Goal: Task Accomplishment & Management: Use online tool/utility

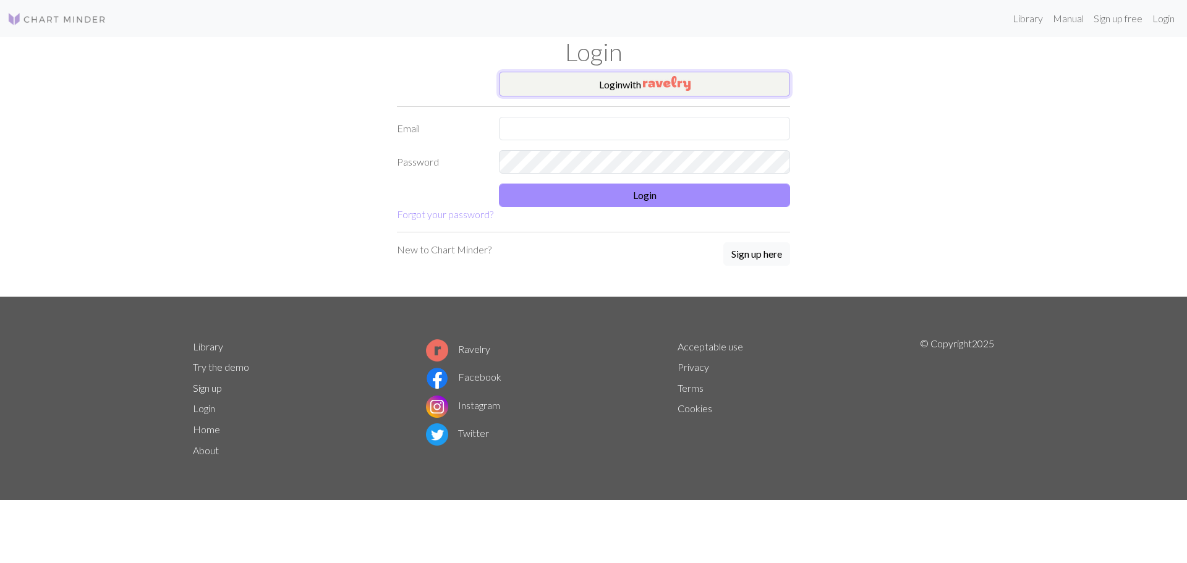
click at [731, 84] on button "Login with" at bounding box center [644, 84] width 291 height 25
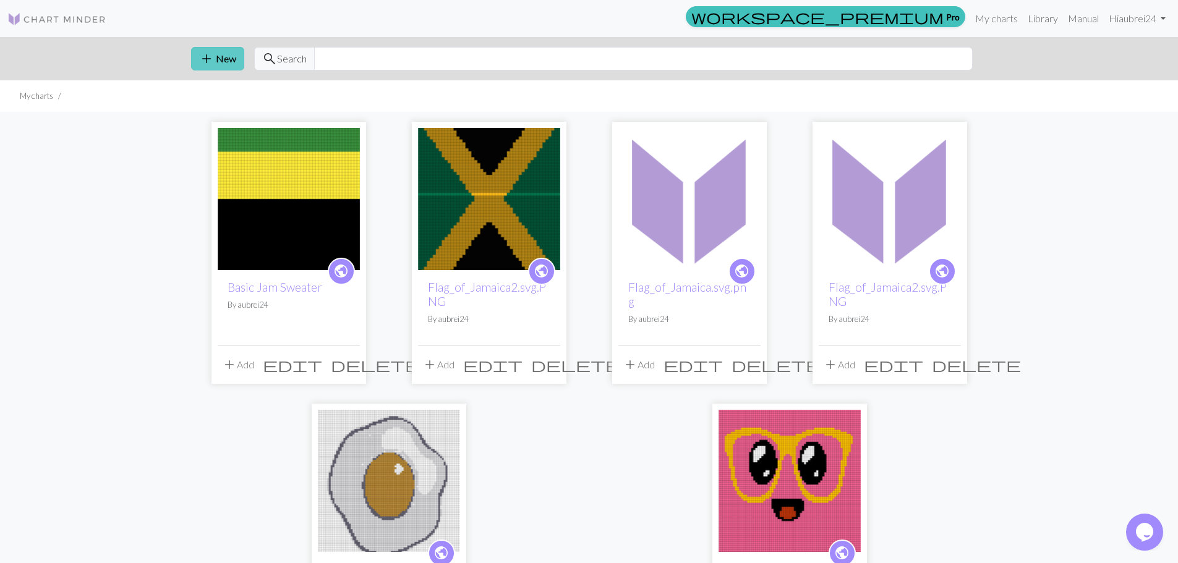
click at [223, 56] on button "add New" at bounding box center [217, 59] width 53 height 24
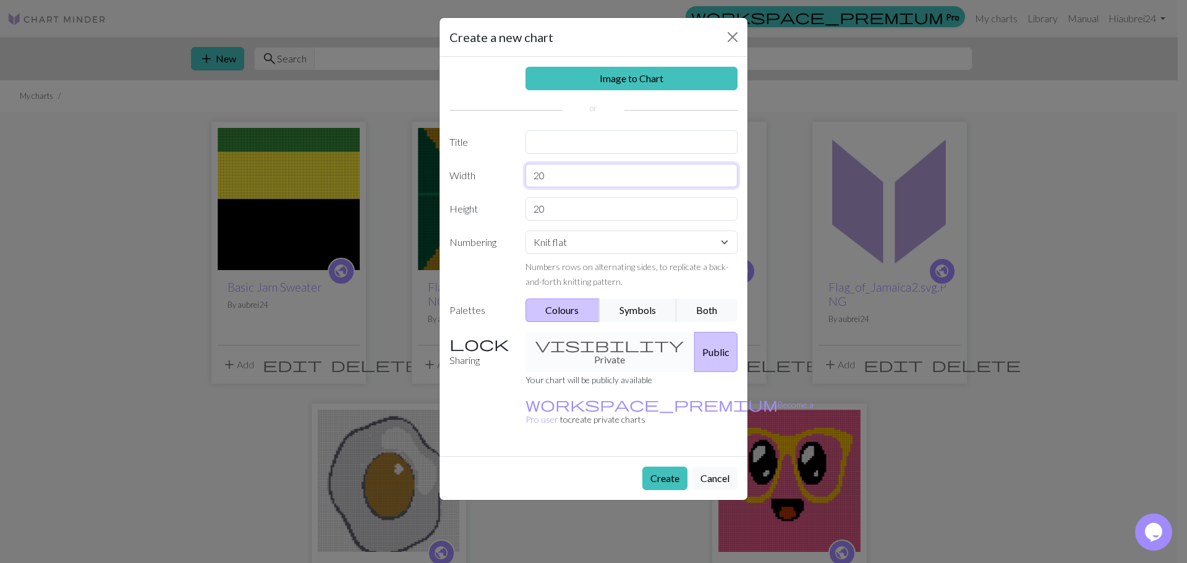
drag, startPoint x: 560, startPoint y: 173, endPoint x: 499, endPoint y: 171, distance: 61.3
click at [499, 171] on div "Width 20" at bounding box center [593, 176] width 303 height 24
click at [562, 175] on input "20" at bounding box center [632, 176] width 213 height 24
drag, startPoint x: 562, startPoint y: 175, endPoint x: 537, endPoint y: 167, distance: 26.0
click at [537, 167] on input "20" at bounding box center [632, 176] width 213 height 24
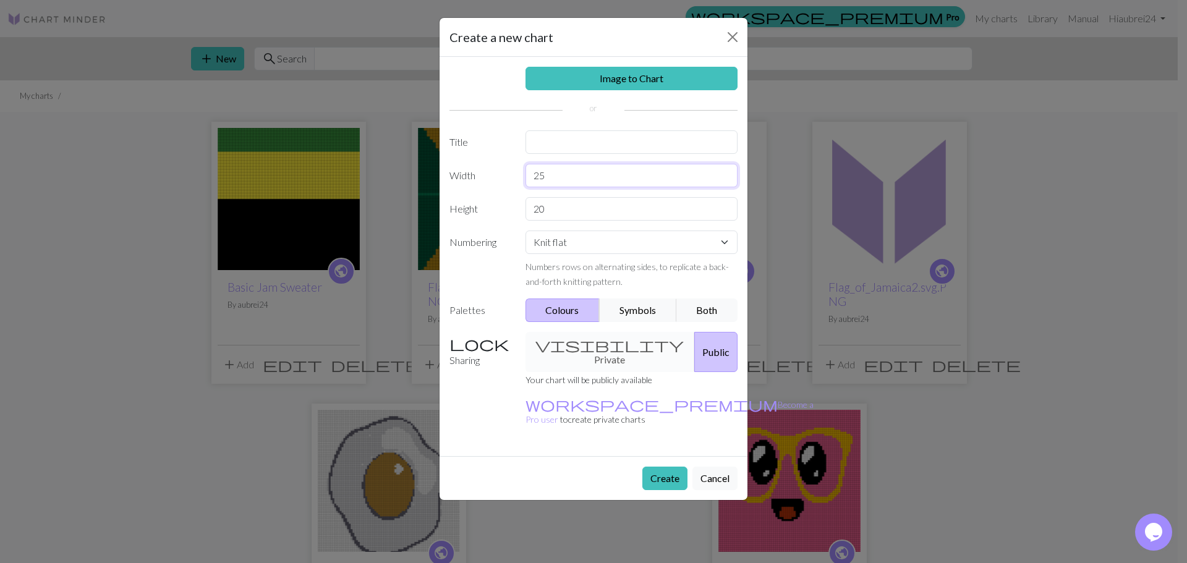
type input "25"
drag, startPoint x: 555, startPoint y: 209, endPoint x: 538, endPoint y: 209, distance: 16.7
click at [538, 209] on input "20" at bounding box center [632, 209] width 213 height 24
type input "25"
click at [604, 146] on input "text" at bounding box center [632, 143] width 213 height 24
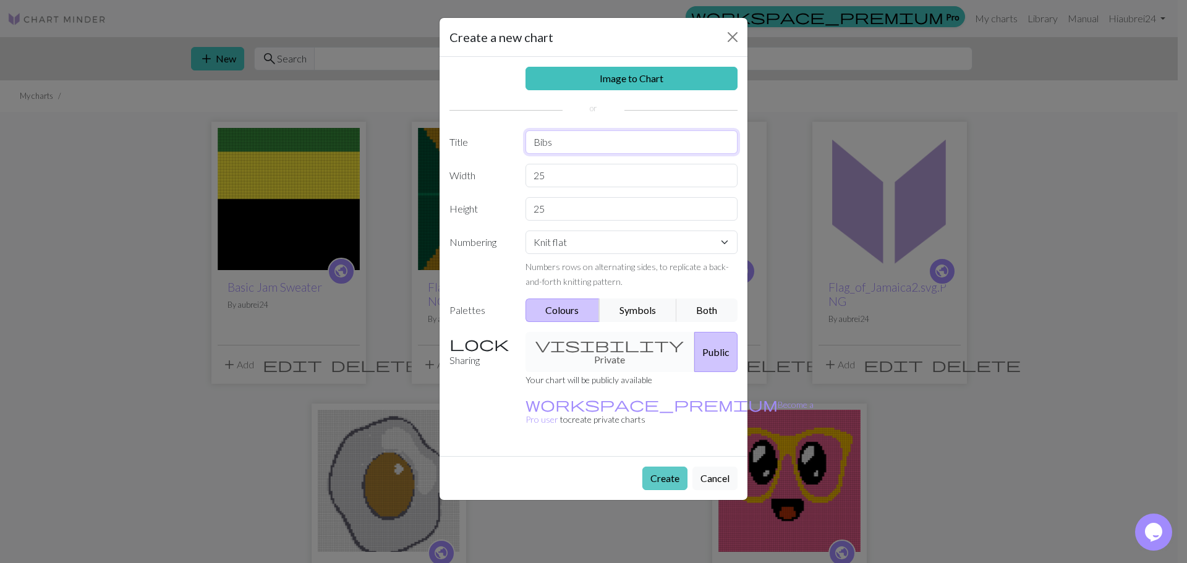
type input "Bibs"
click at [673, 467] on button "Create" at bounding box center [665, 479] width 45 height 24
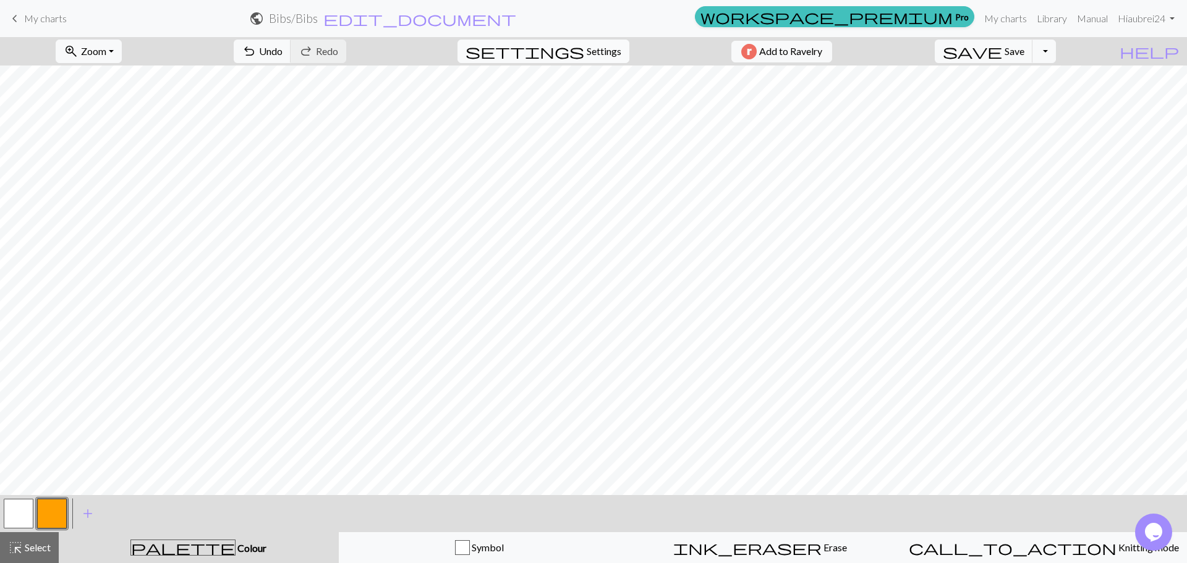
click at [587, 49] on span "Settings" at bounding box center [604, 51] width 35 height 15
select select "aran"
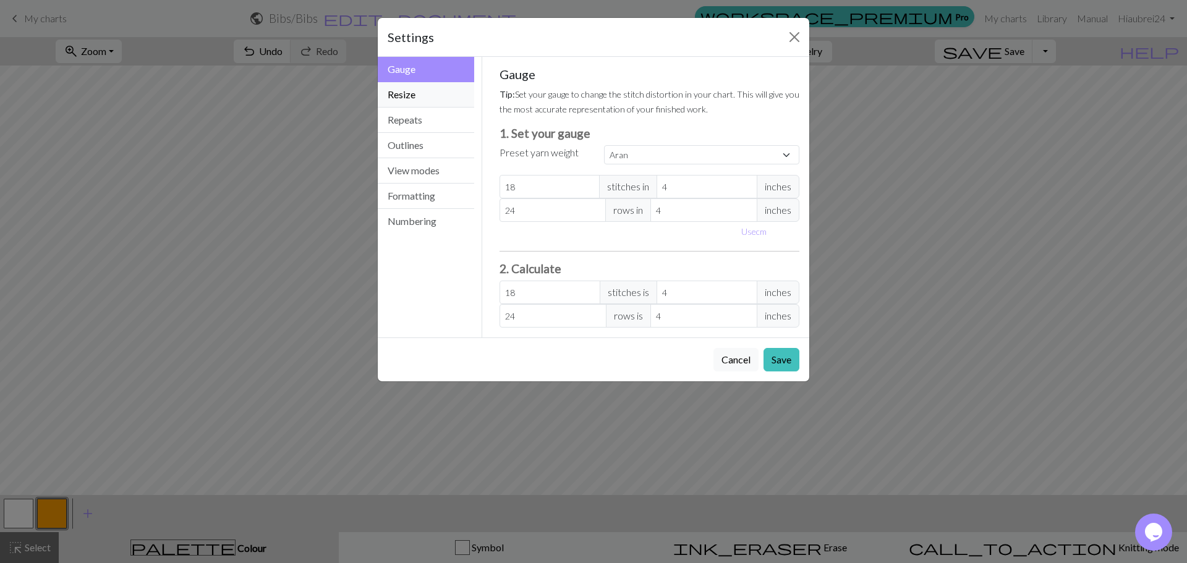
click at [433, 90] on button "Resize" at bounding box center [426, 94] width 96 height 25
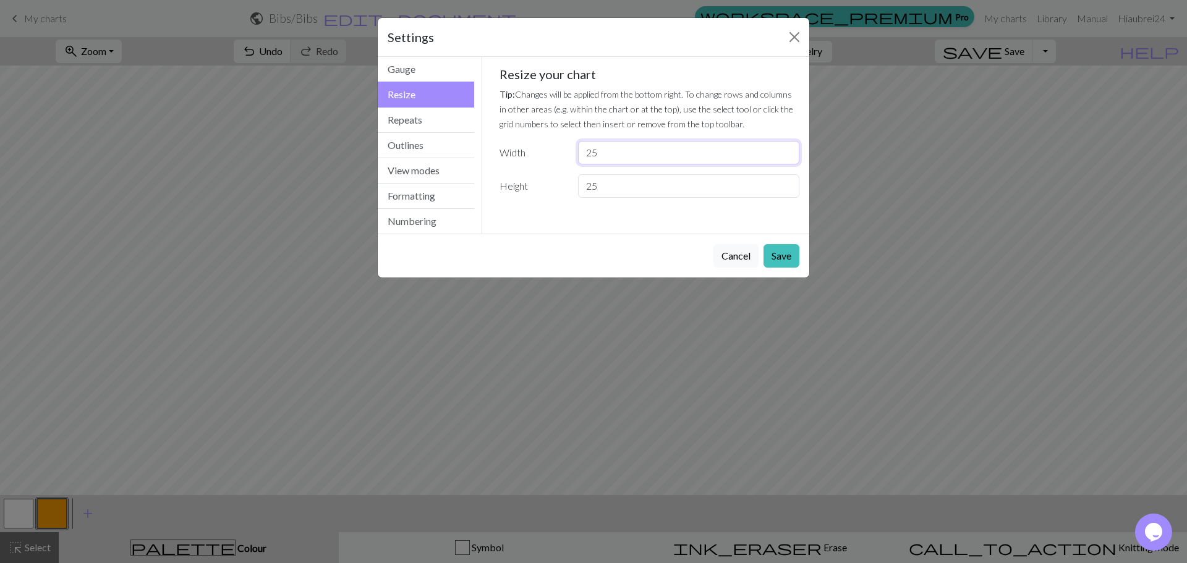
drag, startPoint x: 606, startPoint y: 154, endPoint x: 594, endPoint y: 155, distance: 12.4
click at [594, 155] on input "25" at bounding box center [688, 153] width 221 height 24
type input "26"
drag, startPoint x: 601, startPoint y: 187, endPoint x: 593, endPoint y: 192, distance: 10.0
click at [593, 192] on input "25" at bounding box center [688, 186] width 221 height 24
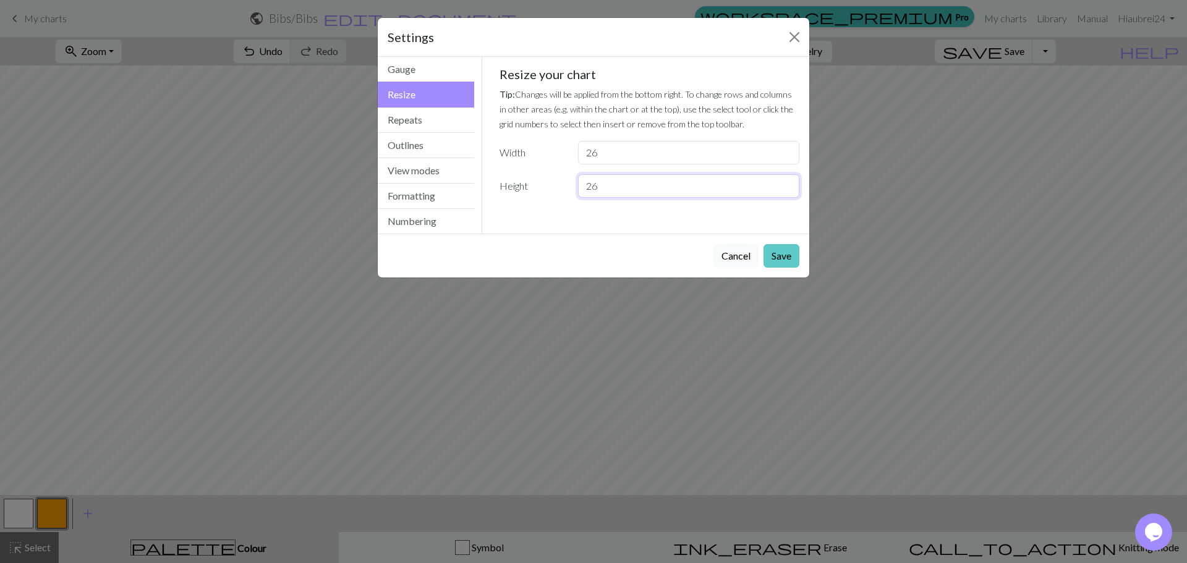
type input "26"
click at [787, 253] on button "Save" at bounding box center [782, 256] width 36 height 24
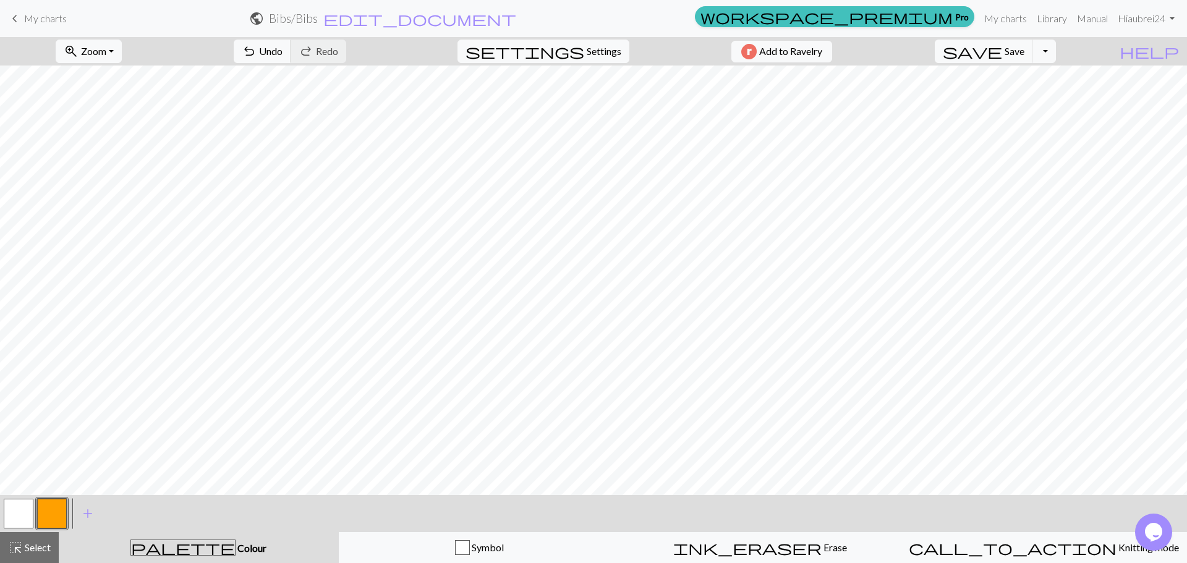
click at [20, 522] on button "button" at bounding box center [19, 514] width 30 height 30
drag, startPoint x: 46, startPoint y: 512, endPoint x: 72, endPoint y: 508, distance: 25.7
click at [48, 512] on button "button" at bounding box center [52, 514] width 30 height 30
click at [19, 509] on button "button" at bounding box center [19, 514] width 30 height 30
click at [43, 507] on button "button" at bounding box center [52, 514] width 30 height 30
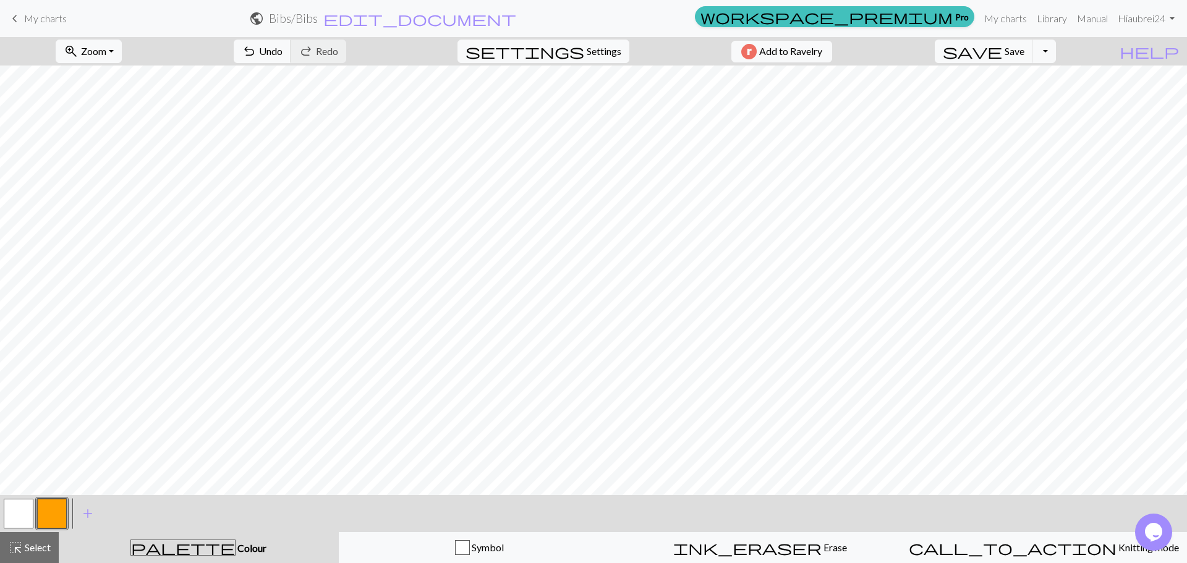
click at [16, 505] on button "button" at bounding box center [19, 514] width 30 height 30
click at [55, 513] on button "button" at bounding box center [52, 514] width 30 height 30
drag, startPoint x: 26, startPoint y: 518, endPoint x: 44, endPoint y: 503, distance: 23.3
click at [26, 517] on button "button" at bounding box center [19, 514] width 30 height 30
click at [54, 507] on button "button" at bounding box center [52, 514] width 30 height 30
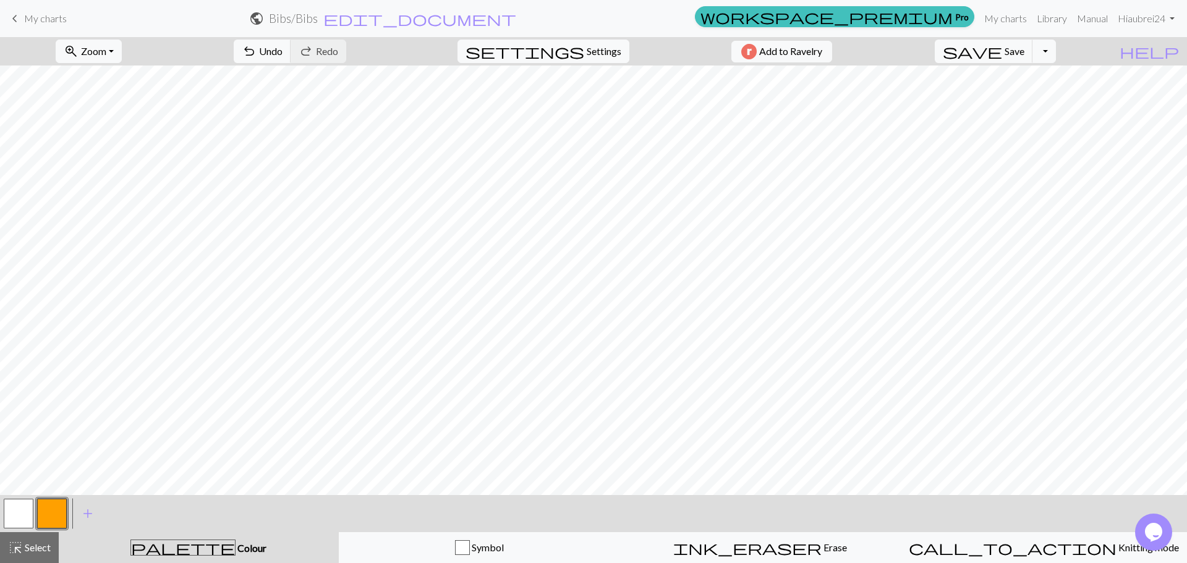
click at [12, 513] on button "button" at bounding box center [19, 514] width 30 height 30
click at [46, 512] on button "button" at bounding box center [52, 514] width 30 height 30
click at [594, 54] on span "Settings" at bounding box center [604, 51] width 35 height 15
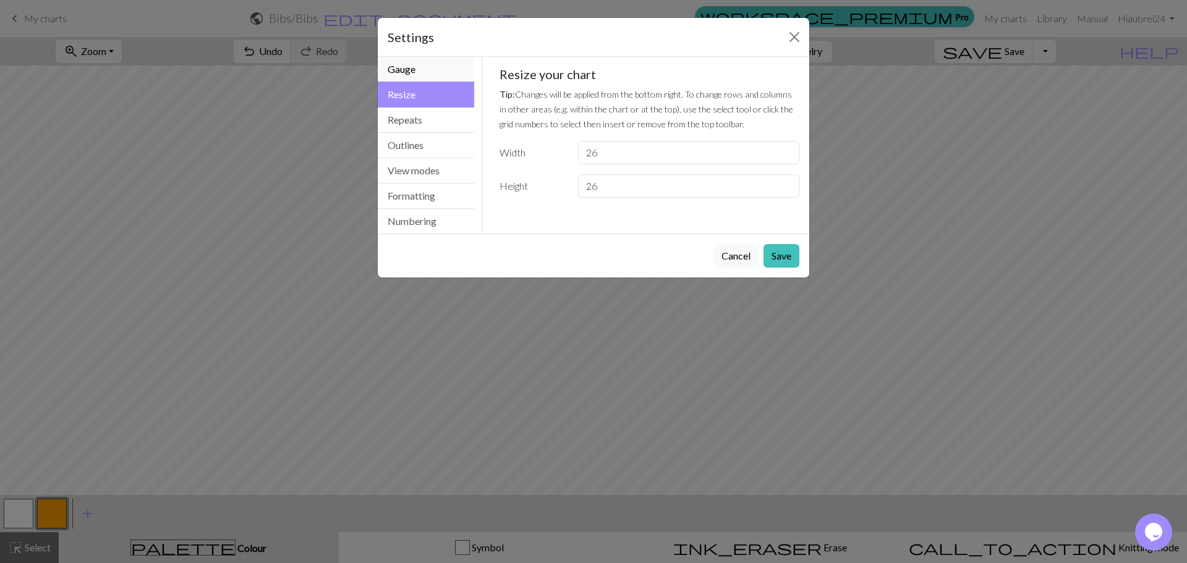
click at [452, 72] on button "Gauge" at bounding box center [426, 69] width 96 height 25
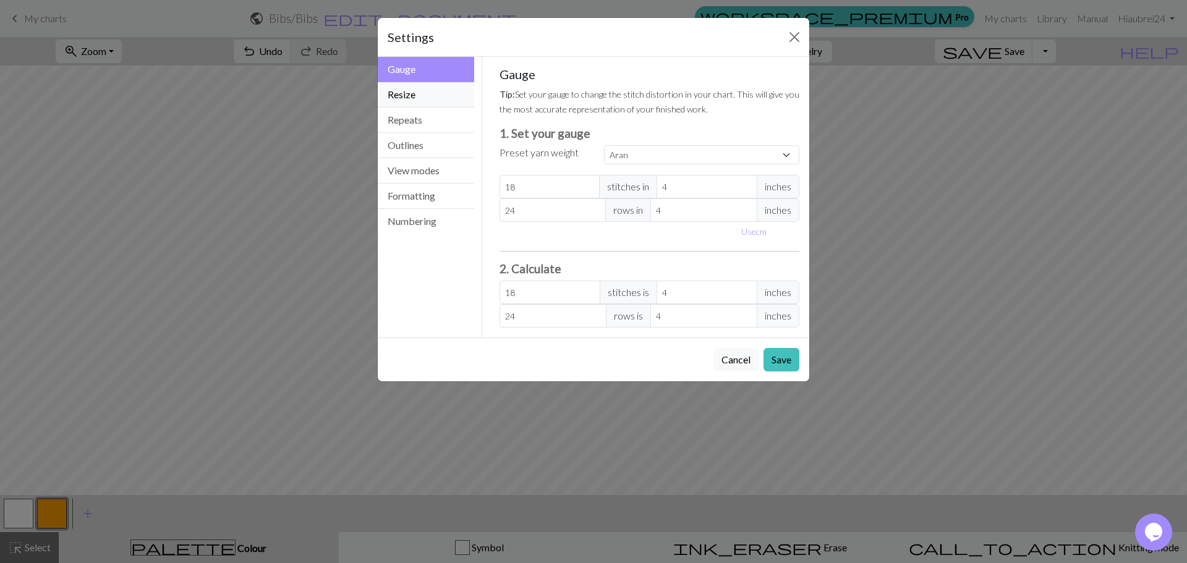
click at [448, 98] on button "Resize" at bounding box center [426, 94] width 96 height 25
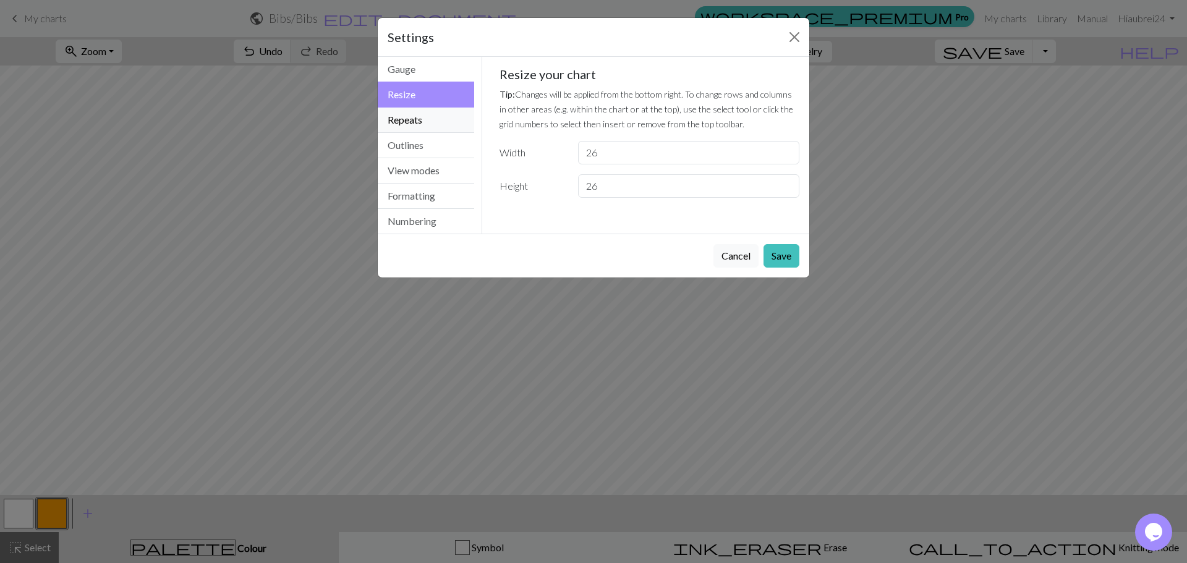
click at [448, 112] on button "Repeats" at bounding box center [426, 120] width 96 height 25
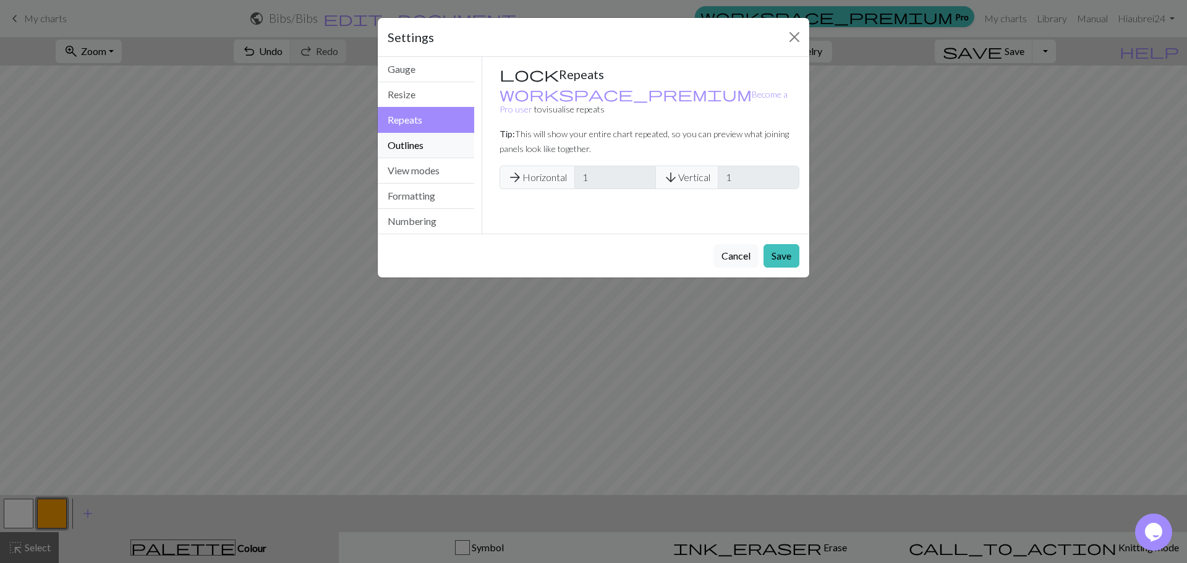
click at [445, 134] on button "Outlines" at bounding box center [426, 145] width 96 height 25
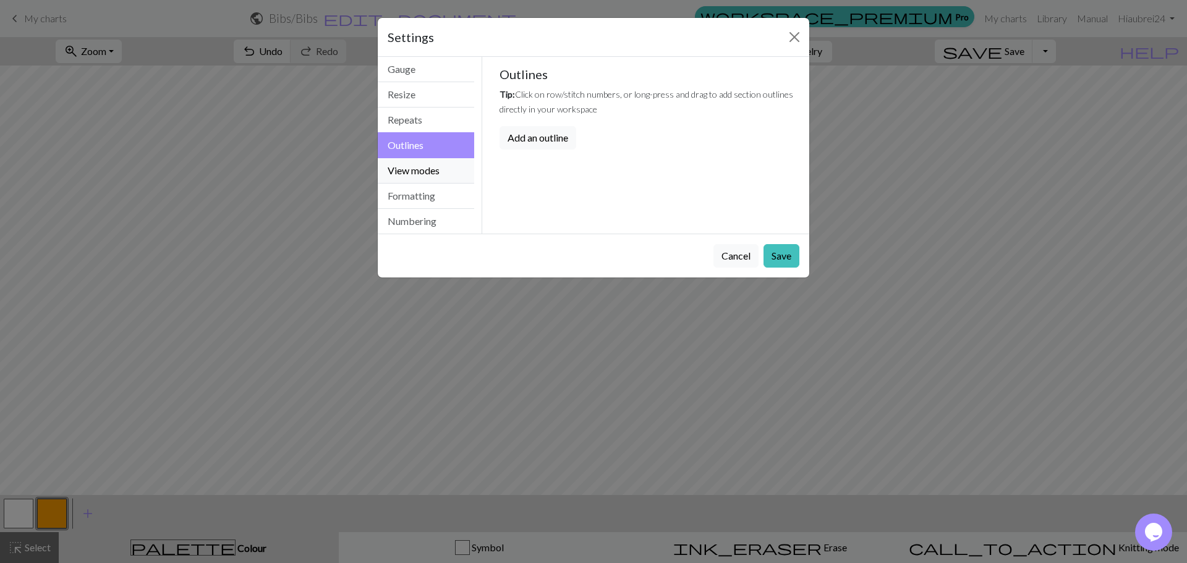
click at [444, 158] on button "View modes" at bounding box center [426, 170] width 96 height 25
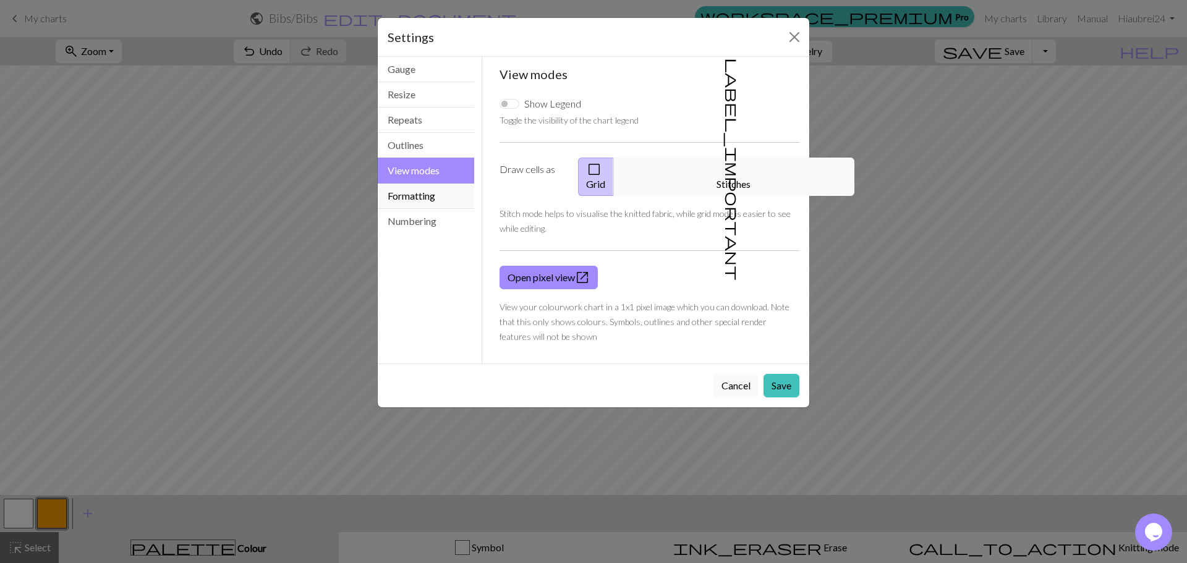
click at [443, 184] on button "Formatting" at bounding box center [426, 196] width 96 height 25
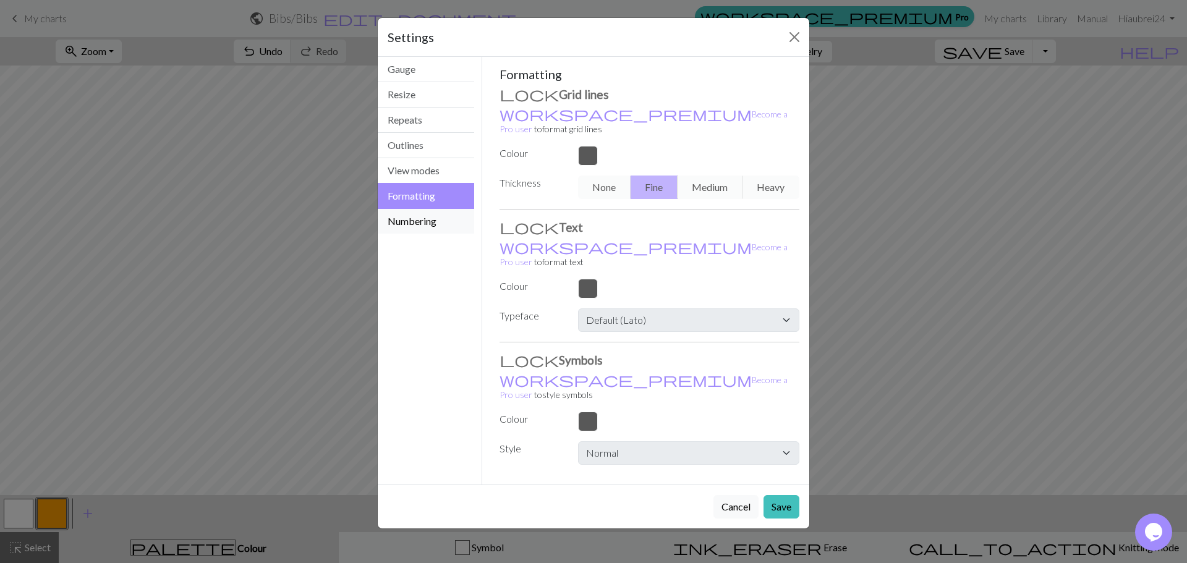
click at [439, 212] on button "Numbering" at bounding box center [426, 221] width 96 height 25
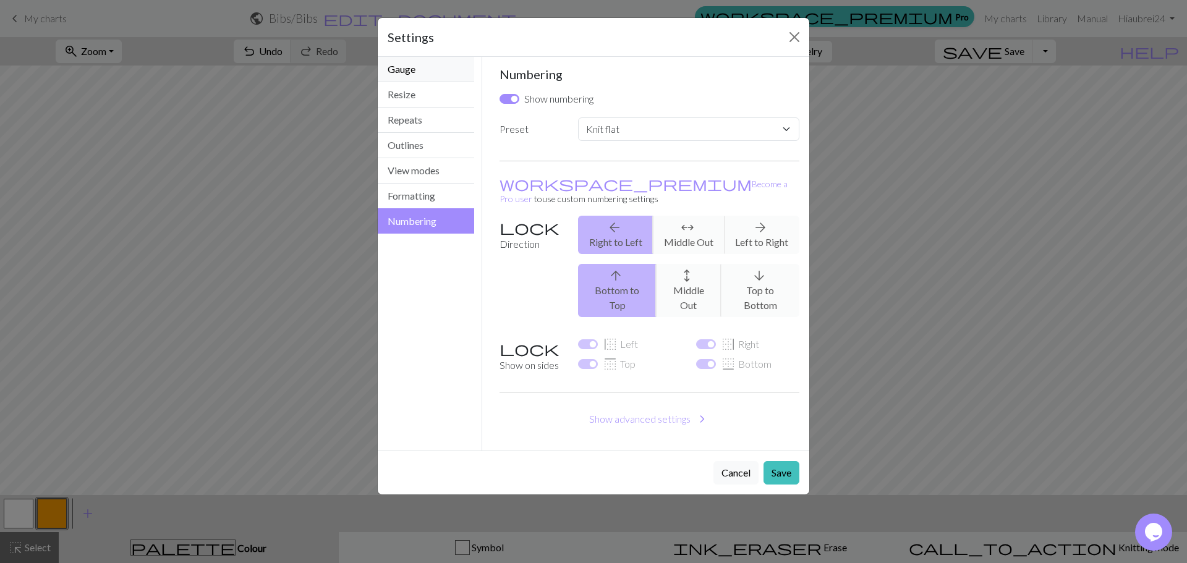
click at [435, 66] on button "Gauge" at bounding box center [426, 69] width 96 height 25
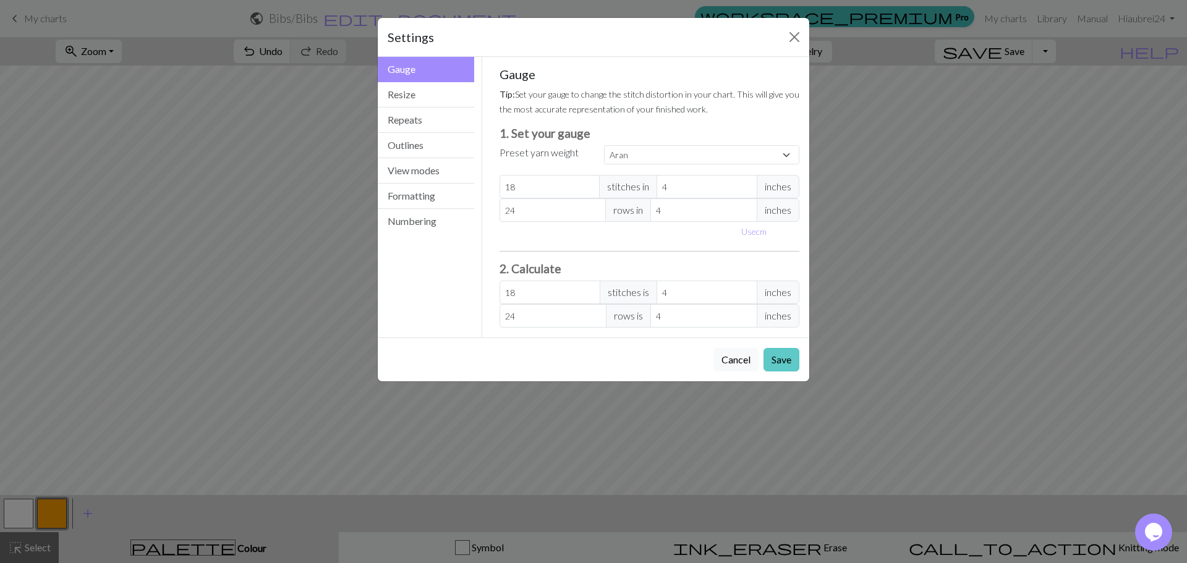
click at [794, 356] on button "Save" at bounding box center [782, 360] width 36 height 24
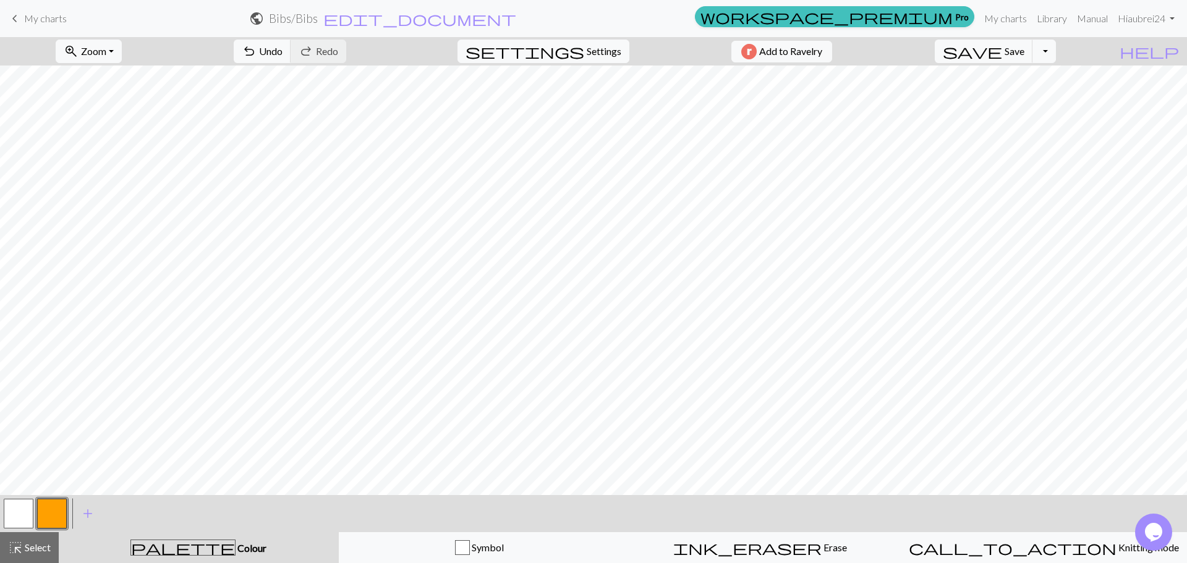
click at [54, 17] on span "My charts" at bounding box center [45, 18] width 43 height 12
click at [1031, 58] on button "save Save Save" at bounding box center [984, 52] width 98 height 24
click at [38, 20] on div "Chart saved" at bounding box center [593, 24] width 1187 height 49
click at [64, 22] on span "My charts" at bounding box center [45, 18] width 43 height 12
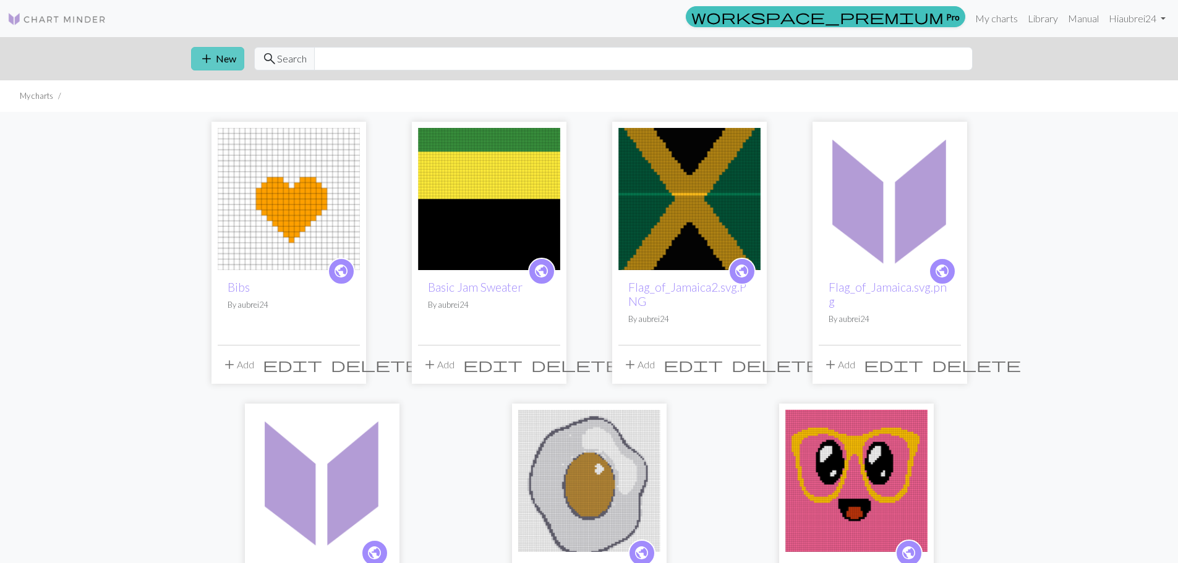
click at [222, 50] on button "add New" at bounding box center [217, 59] width 53 height 24
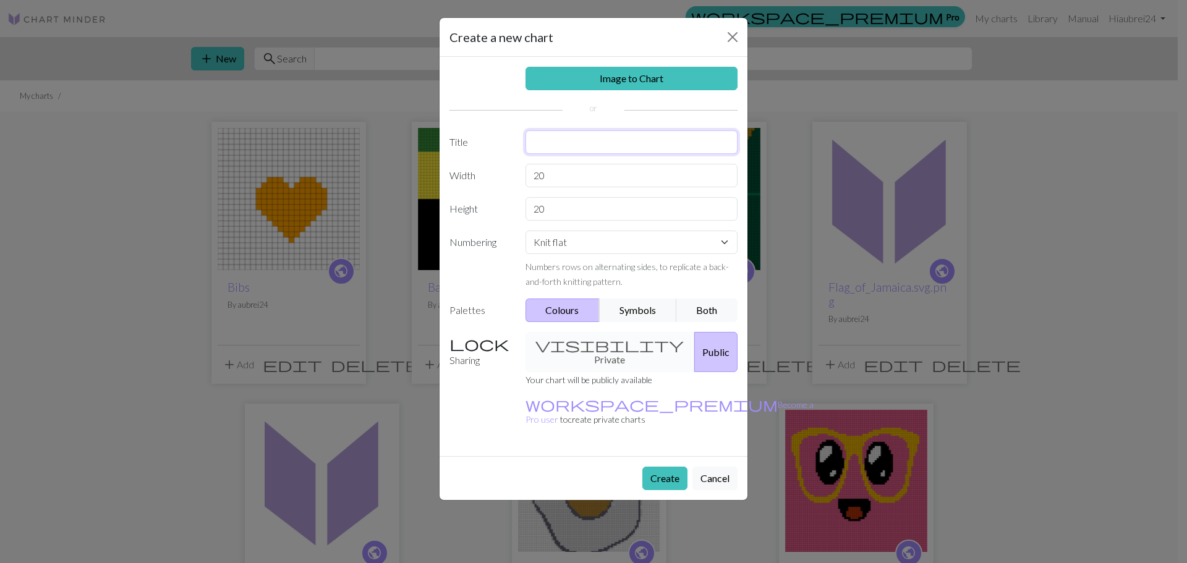
click at [553, 146] on input "text" at bounding box center [632, 143] width 213 height 24
type input "Bibs"
drag, startPoint x: 552, startPoint y: 177, endPoint x: 541, endPoint y: 177, distance: 10.5
click at [541, 177] on input "20" at bounding box center [632, 176] width 213 height 24
type input "26"
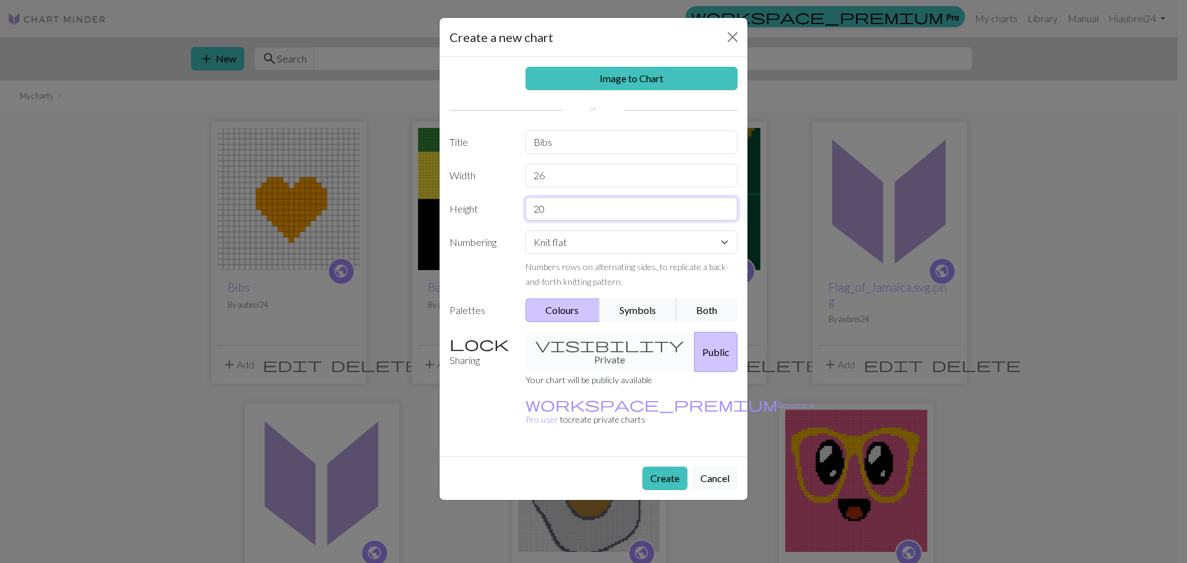
drag, startPoint x: 549, startPoint y: 208, endPoint x: 540, endPoint y: 210, distance: 9.4
click at [540, 210] on input "20" at bounding box center [632, 209] width 213 height 24
type input "26"
click at [652, 467] on button "Create" at bounding box center [665, 479] width 45 height 24
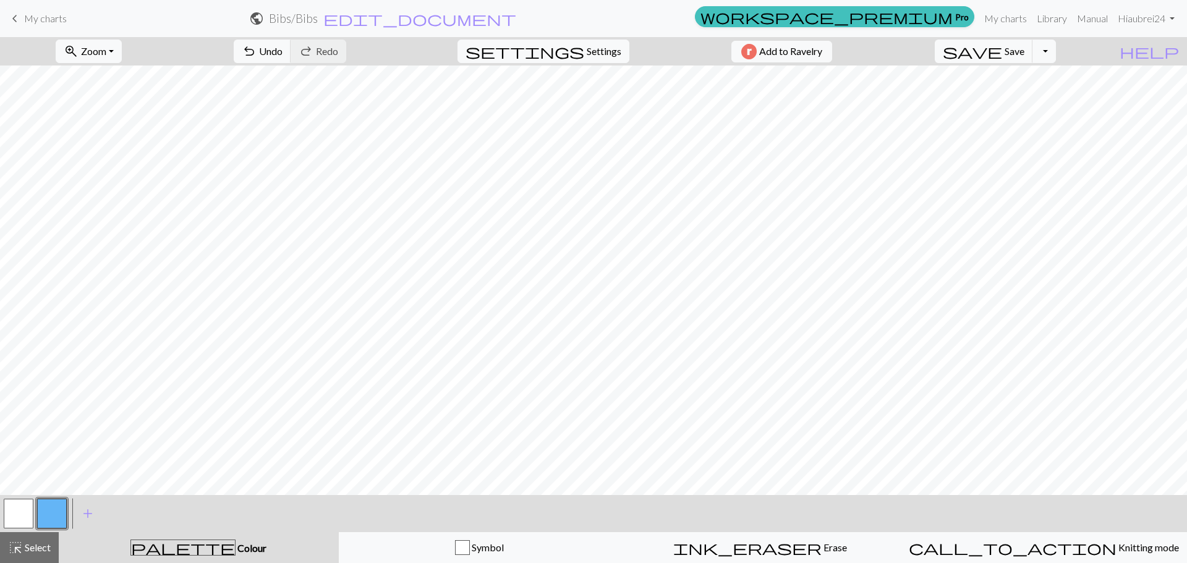
click at [24, 520] on button "button" at bounding box center [19, 514] width 30 height 30
click at [59, 511] on button "button" at bounding box center [52, 514] width 30 height 30
click at [1025, 48] on span "Save" at bounding box center [1015, 51] width 20 height 12
click at [36, 22] on span "My charts" at bounding box center [45, 18] width 43 height 12
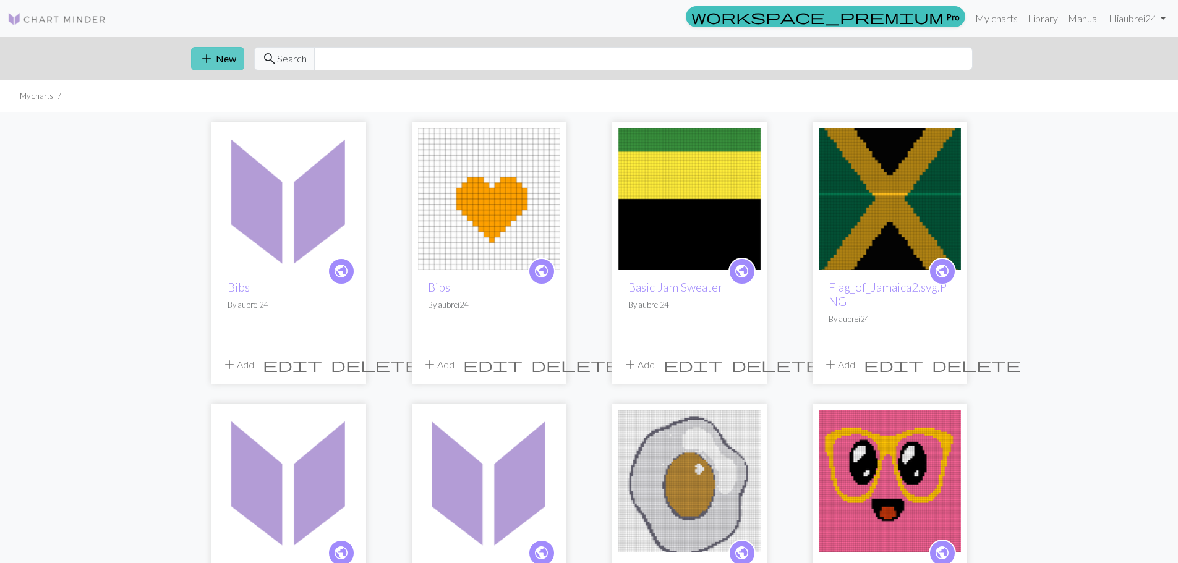
click at [195, 61] on button "add New" at bounding box center [217, 59] width 53 height 24
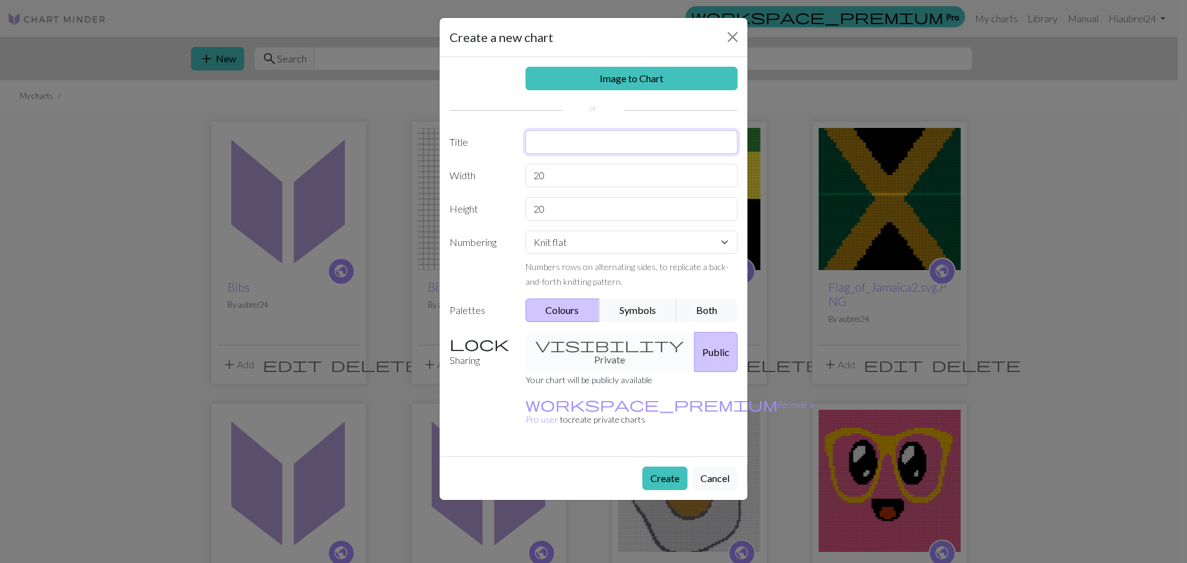
click at [580, 147] on input "text" at bounding box center [632, 143] width 213 height 24
type input "Bibs"
drag, startPoint x: 567, startPoint y: 174, endPoint x: 534, endPoint y: 173, distance: 32.2
click at [534, 173] on input "20" at bounding box center [632, 176] width 213 height 24
type input "26"
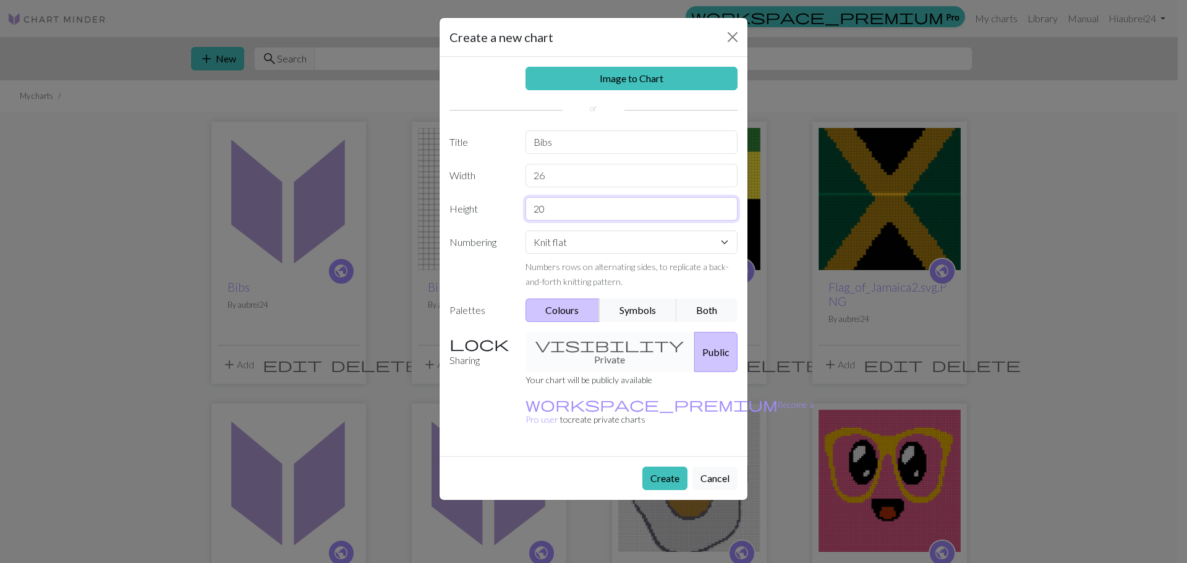
drag, startPoint x: 539, startPoint y: 216, endPoint x: 495, endPoint y: 216, distance: 44.5
click at [495, 216] on div "Height 20" at bounding box center [593, 209] width 303 height 24
type input "26"
click at [670, 467] on button "Create" at bounding box center [665, 479] width 45 height 24
